Goal: Find specific page/section: Find specific page/section

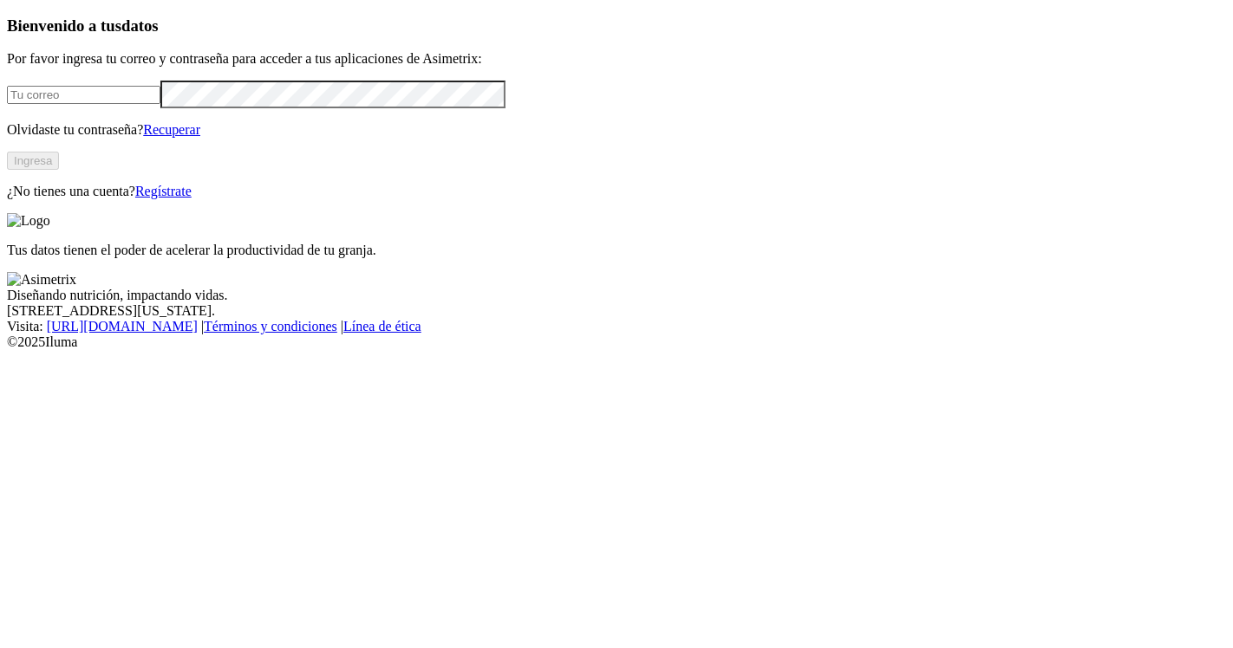
type input "[PERSON_NAME][EMAIL_ADDRESS][PERSON_NAME][DOMAIN_NAME]"
click at [59, 170] on button "Ingresa" at bounding box center [33, 161] width 52 height 18
